Goal: Check status

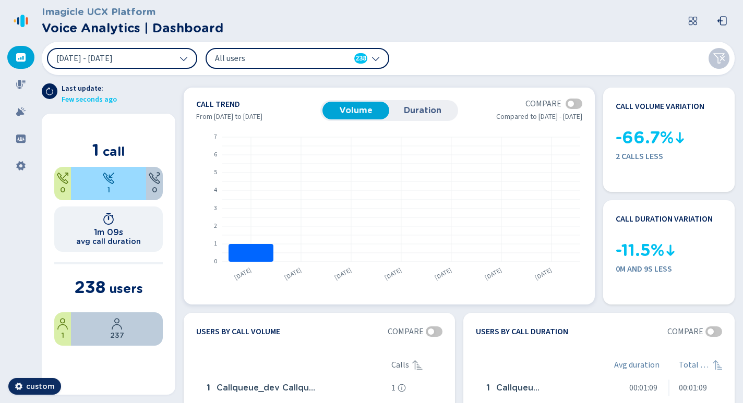
click at [427, 106] on span "Duration" at bounding box center [422, 110] width 58 height 9
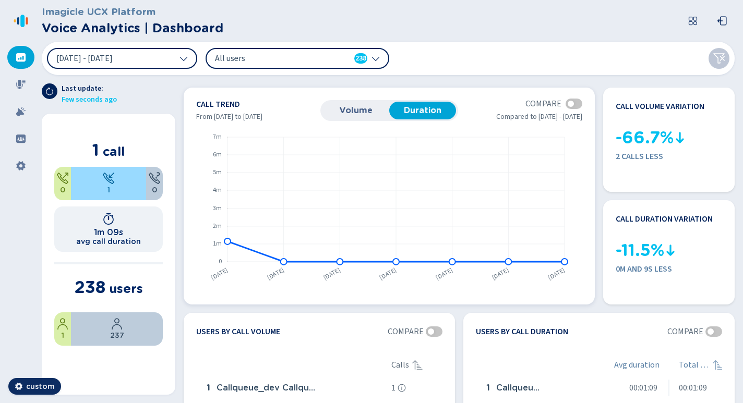
click at [360, 109] on span "Volume" at bounding box center [355, 110] width 58 height 9
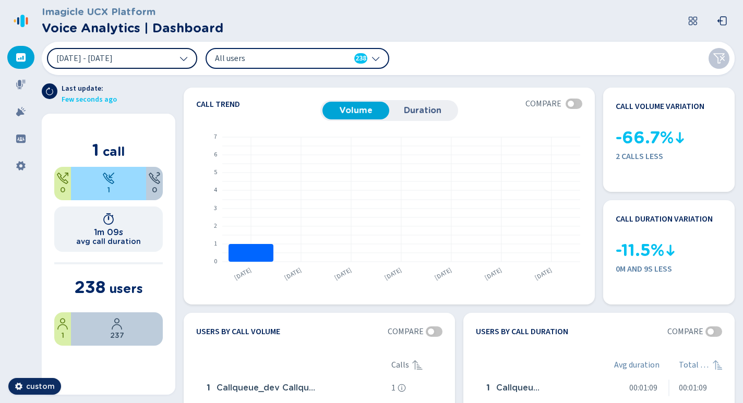
click at [176, 62] on button "[DATE] - [DATE]" at bounding box center [122, 58] width 150 height 21
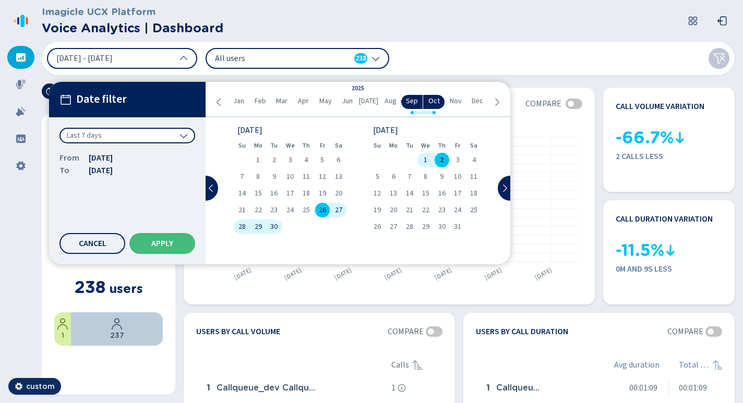
click at [287, 102] on span "Mar" at bounding box center [281, 101] width 11 height 11
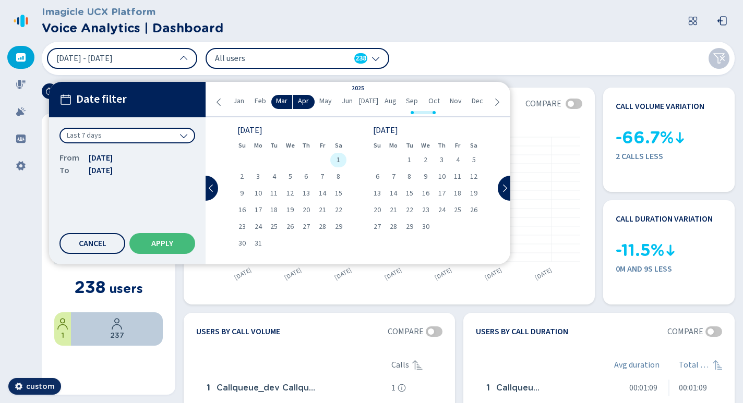
click at [337, 161] on span "1" at bounding box center [338, 159] width 4 height 7
click at [432, 102] on span "Oct" at bounding box center [433, 101] width 11 height 11
click at [420, 224] on div "29" at bounding box center [425, 227] width 16 height 15
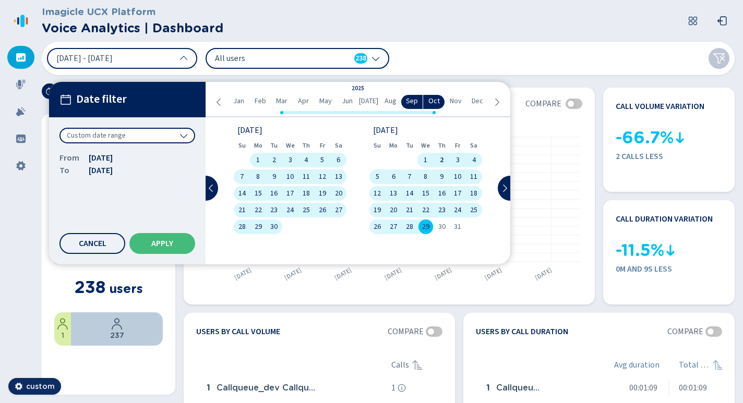
click at [194, 236] on div "Cancel Apply" at bounding box center [127, 243] width 136 height 21
click at [178, 239] on button "Apply" at bounding box center [162, 243] width 66 height 21
